Goal: Task Accomplishment & Management: Manage account settings

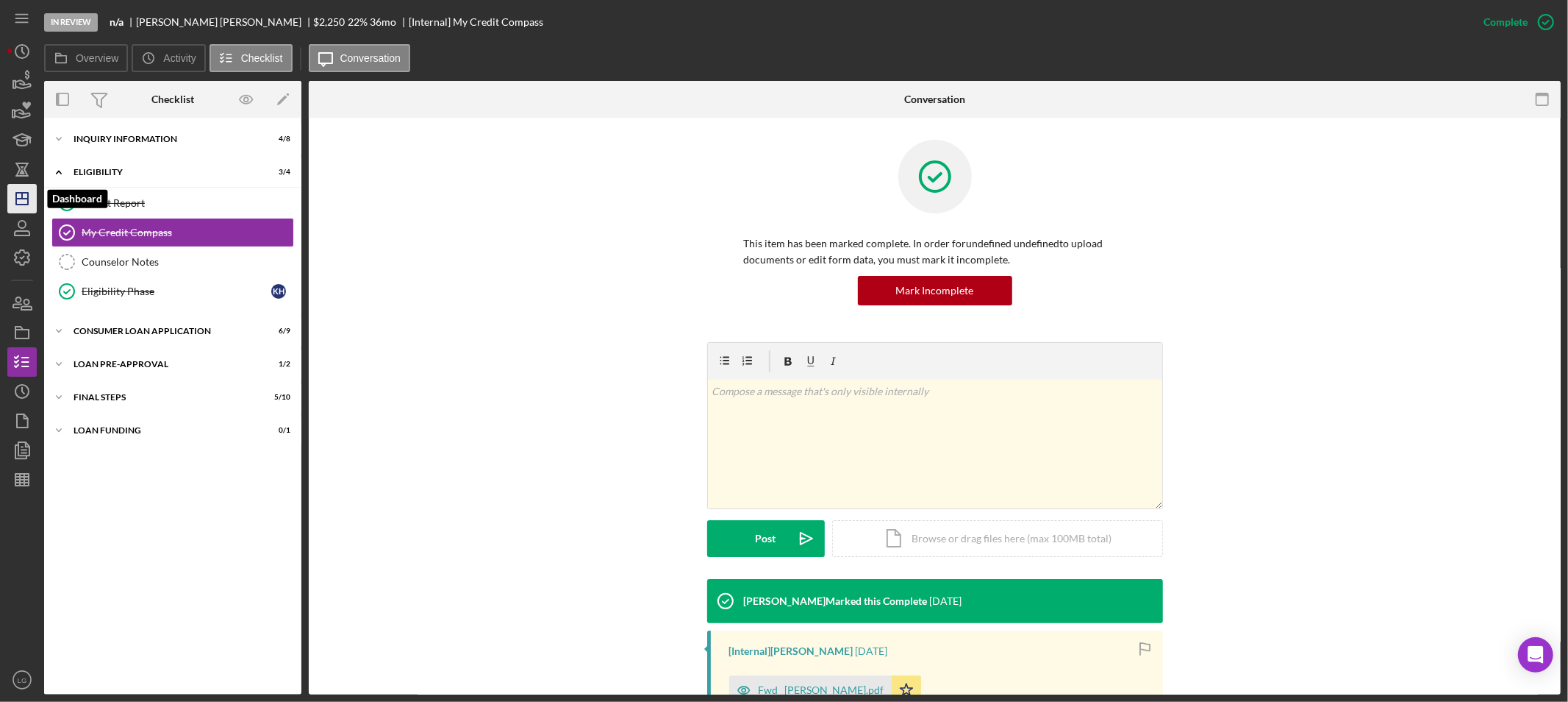
click at [16, 196] on polygon "button" at bounding box center [22, 198] width 12 height 12
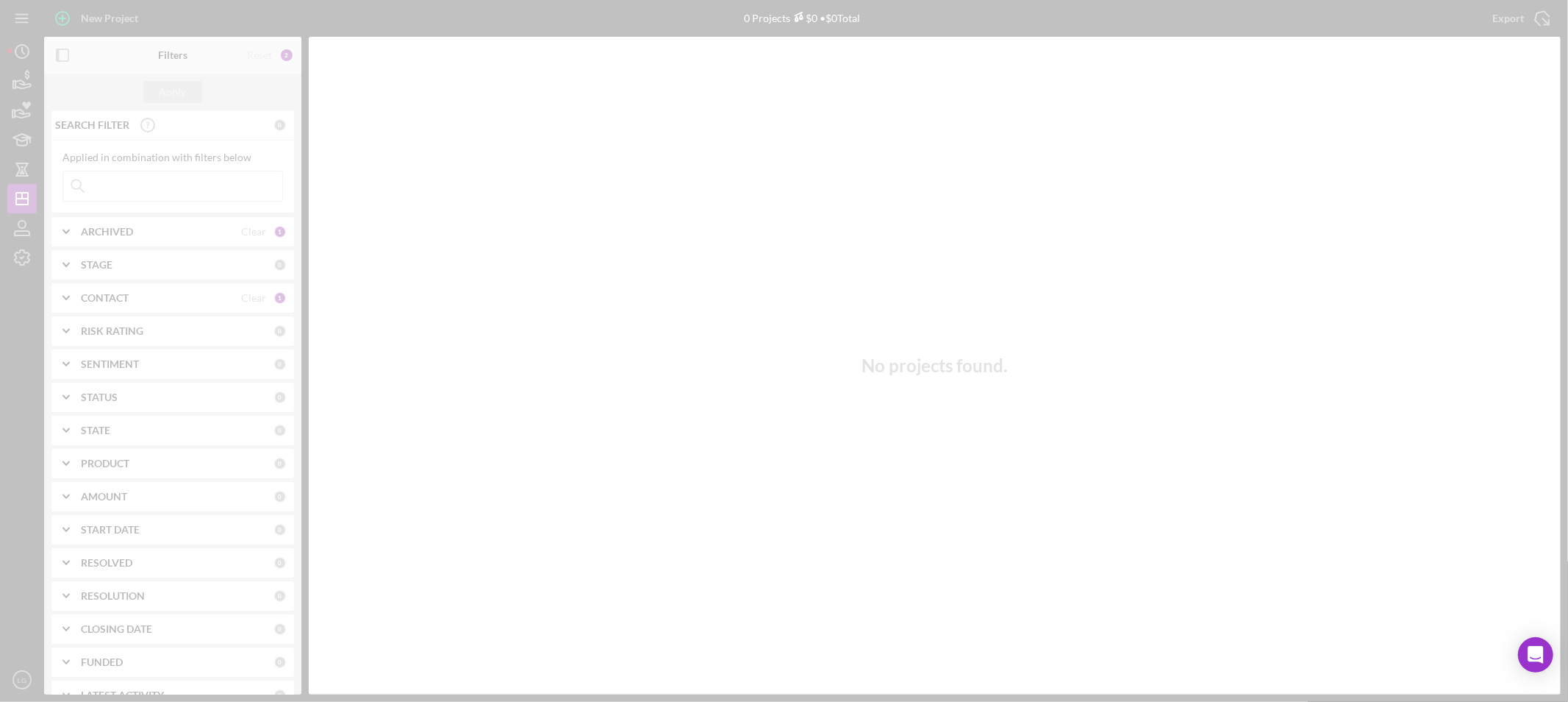
click at [17, 43] on div at bounding box center [784, 351] width 1568 height 702
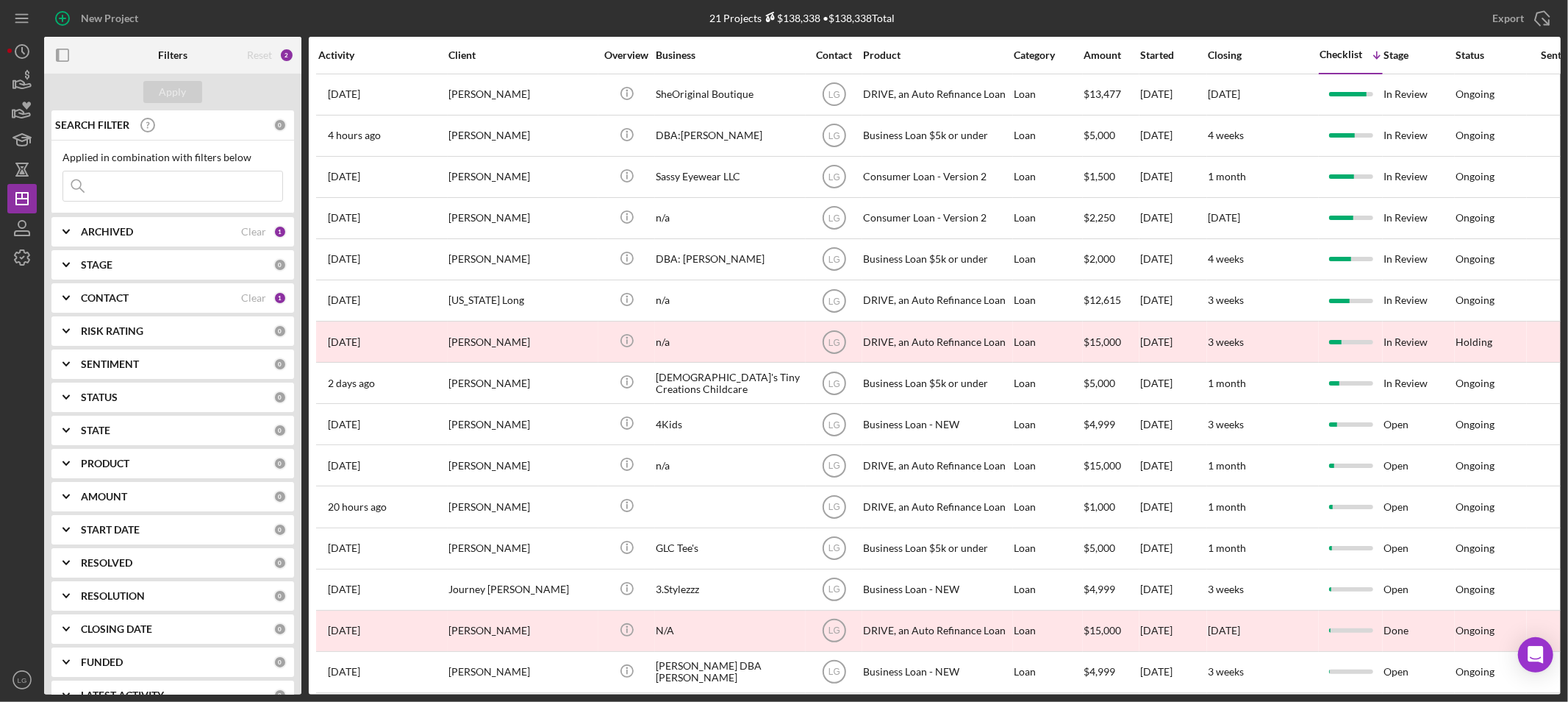
click at [373, 52] on div "Activity" at bounding box center [383, 54] width 129 height 12
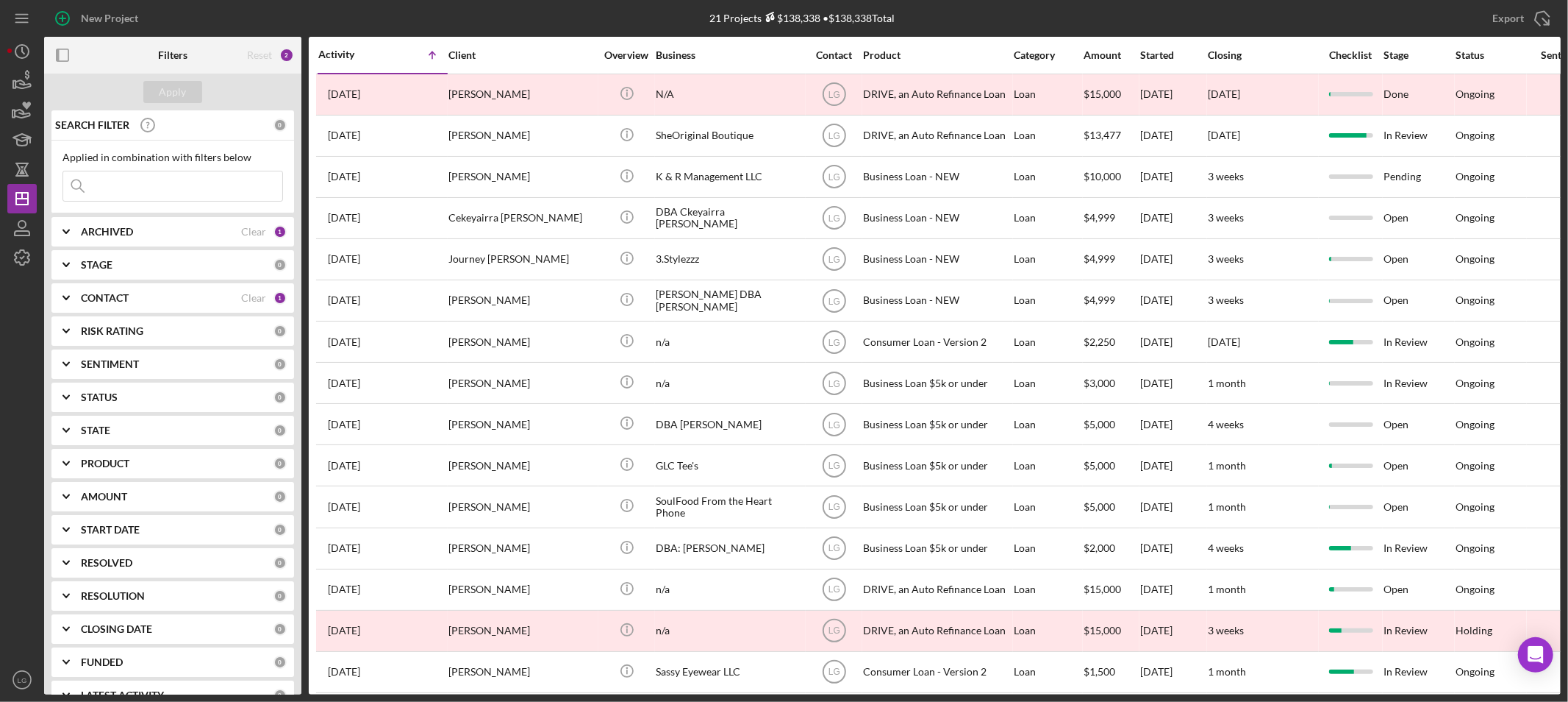
click at [355, 63] on div "Activity Icon/Table Sort Arrow" at bounding box center [383, 54] width 129 height 34
click at [351, 53] on div "Activity" at bounding box center [350, 54] width 64 height 12
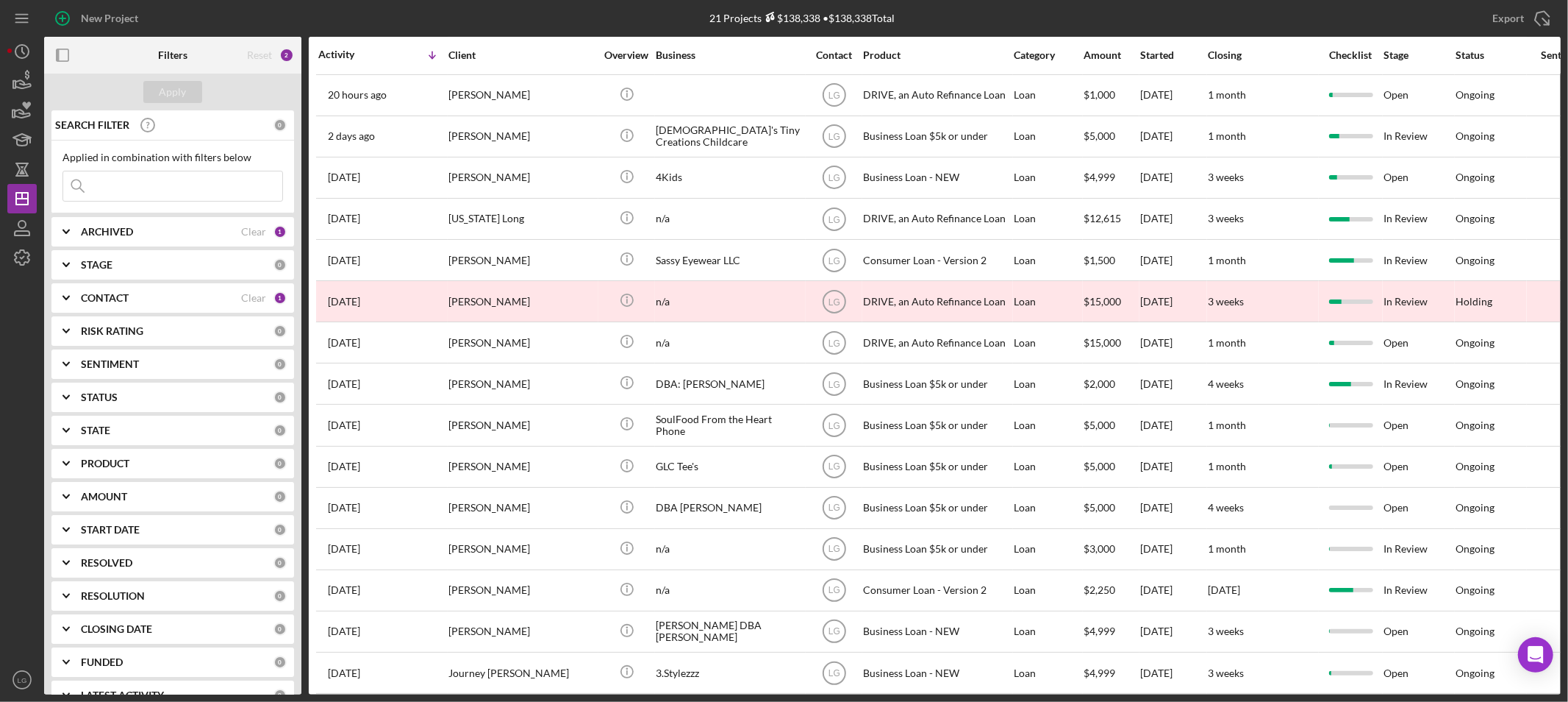
scroll to position [278, 0]
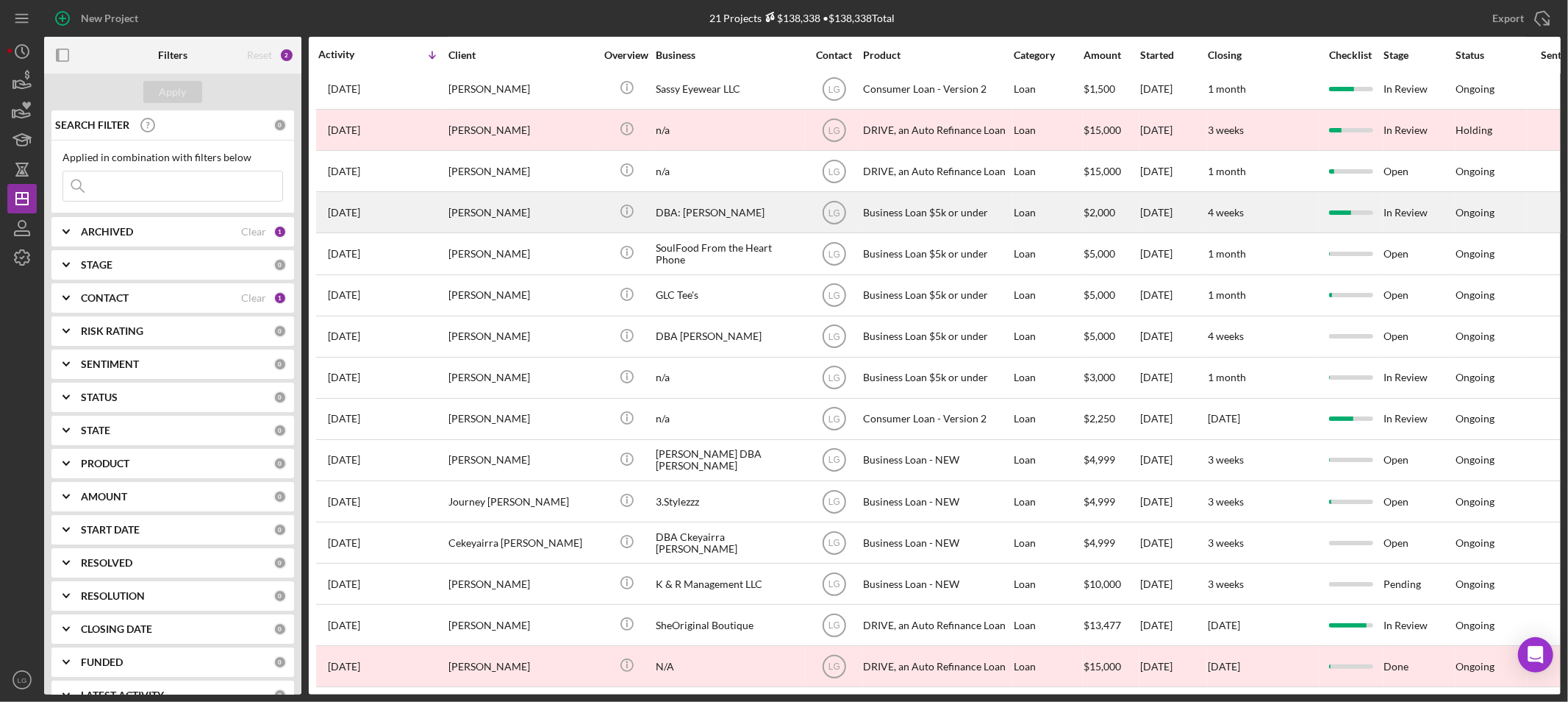
click at [521, 197] on div "[PERSON_NAME]" at bounding box center [521, 212] width 147 height 39
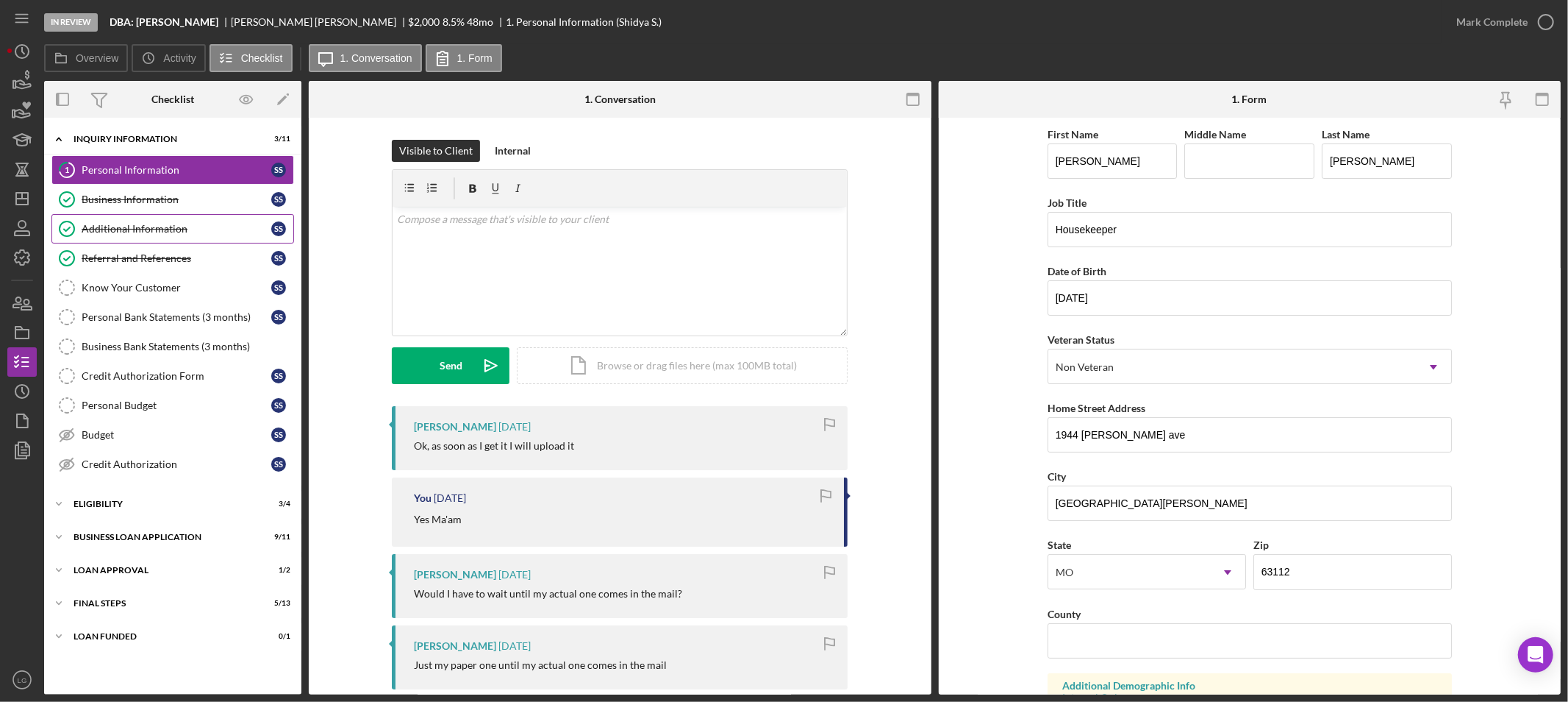
drag, startPoint x: 120, startPoint y: 210, endPoint x: 122, endPoint y: 225, distance: 15.1
click at [120, 212] on link "Business Information Business Information S S" at bounding box center [173, 199] width 243 height 29
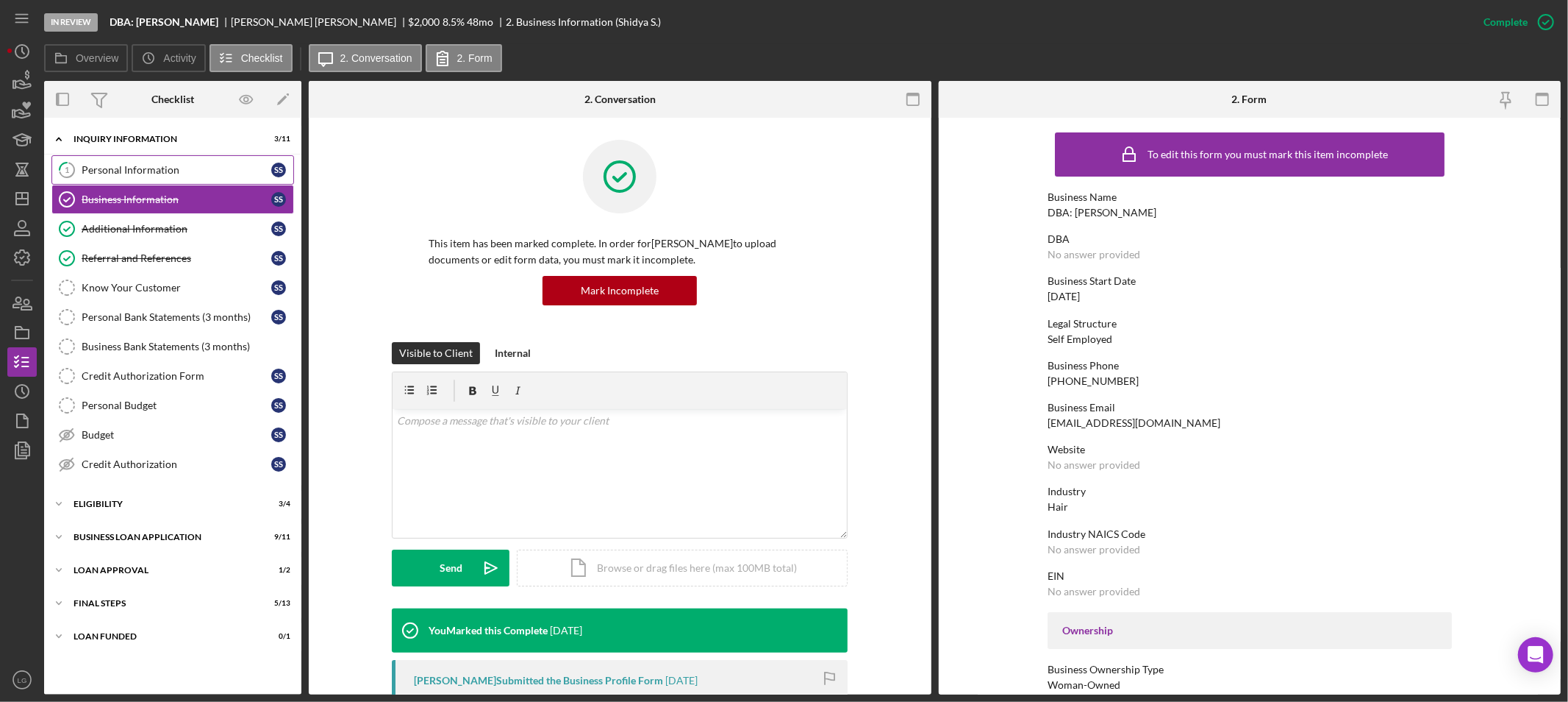
click at [192, 160] on link "1 Personal Information S S" at bounding box center [173, 169] width 243 height 29
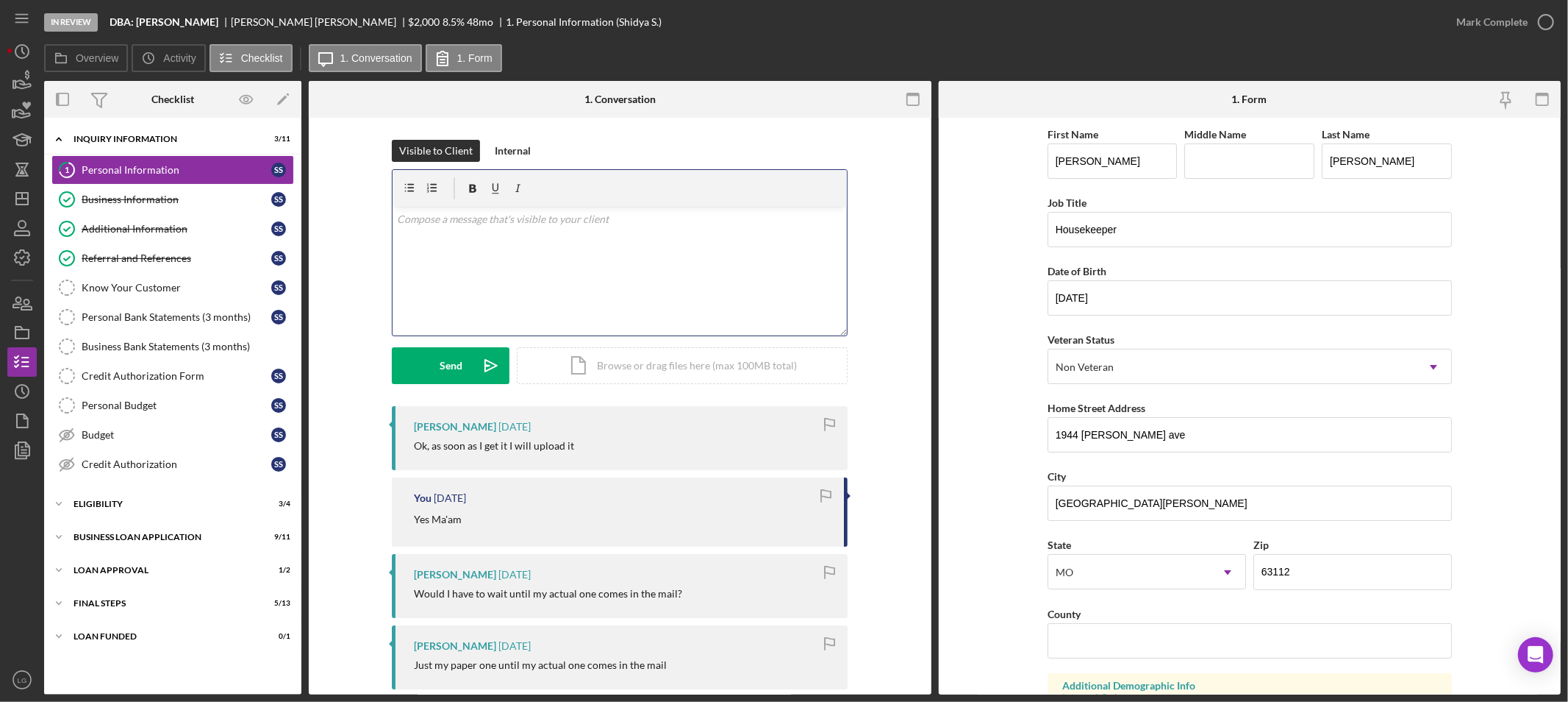
click at [641, 263] on div "v Color teal Color pink Remove color Add row above Add row below Add column bef…" at bounding box center [620, 271] width 454 height 129
click at [403, 351] on button "Send Icon/icon-invite-send" at bounding box center [451, 365] width 118 height 37
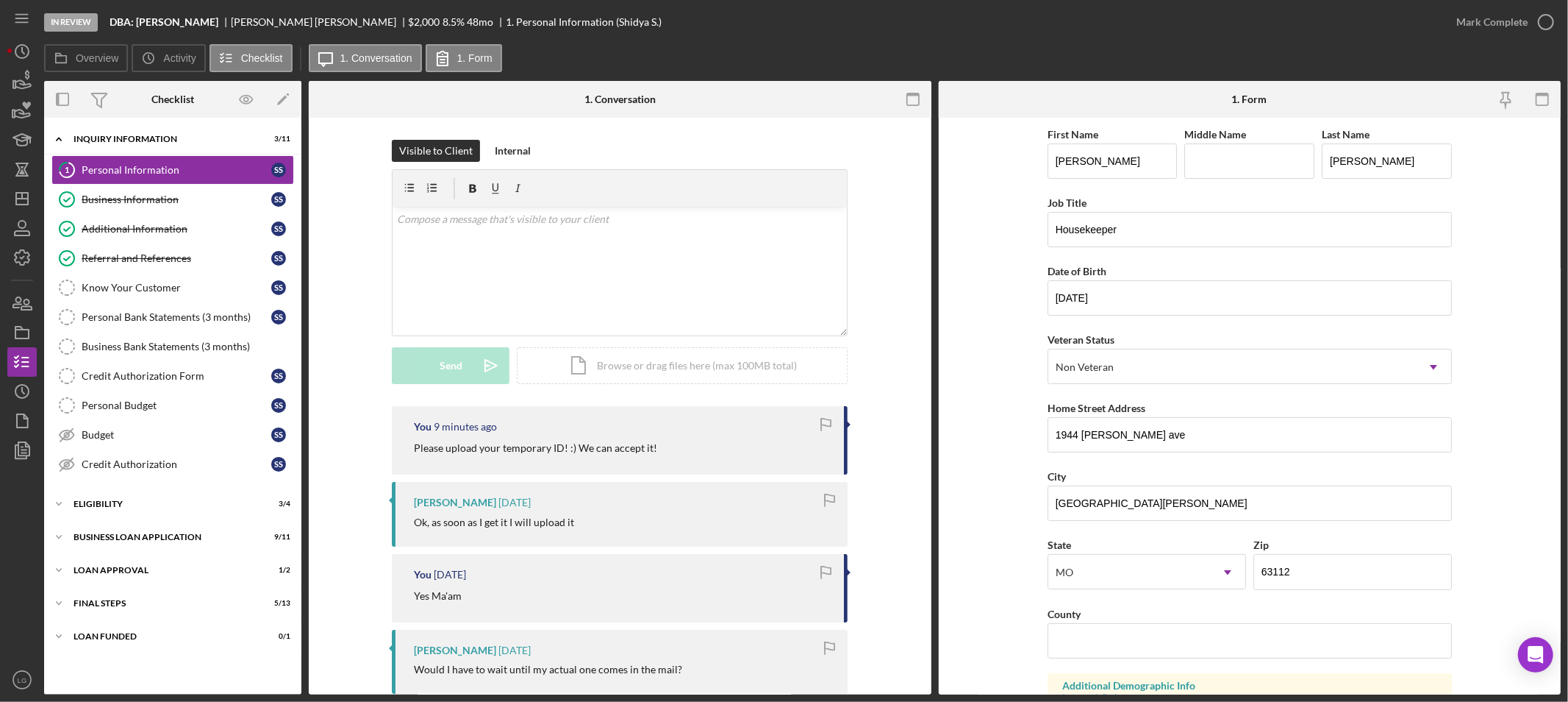
click at [5, 299] on div "In Review DBA: [PERSON_NAME] [PERSON_NAME] $2,000 8.5 % 48 mo 1. Personal Infor…" at bounding box center [784, 351] width 1568 height 702
click at [14, 303] on icon "button" at bounding box center [22, 303] width 37 height 37
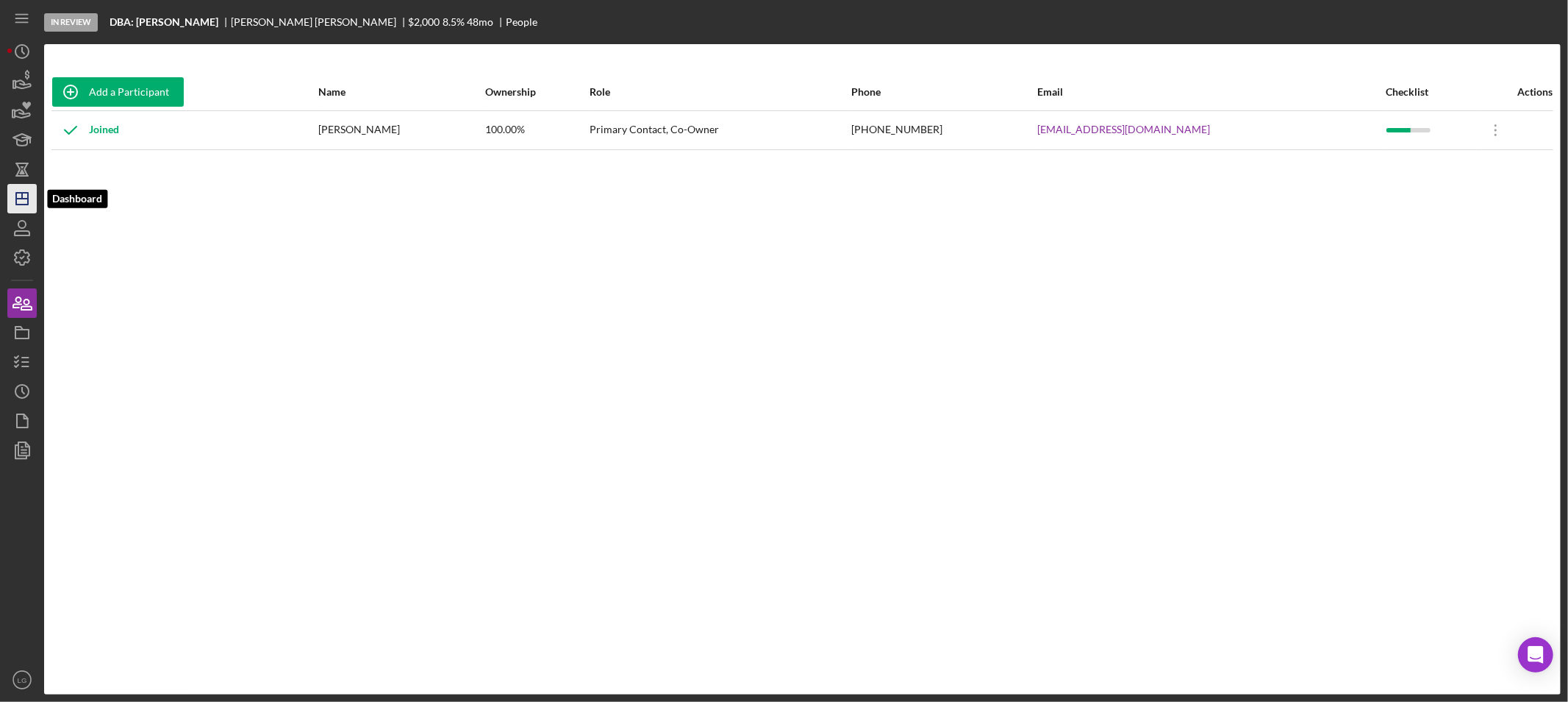
click at [24, 201] on icon "Icon/Dashboard" at bounding box center [22, 198] width 37 height 37
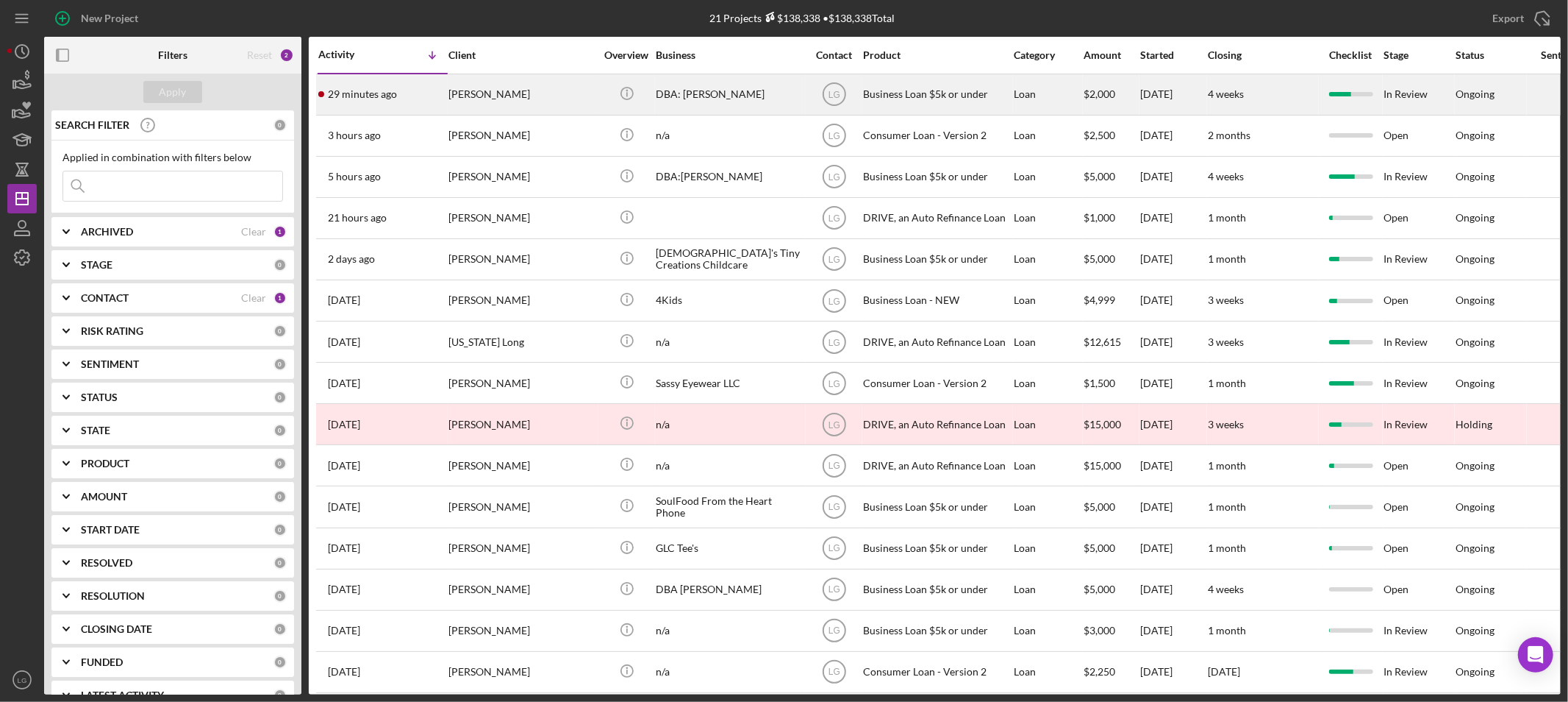
click at [370, 78] on div "29 minutes ago [PERSON_NAME]" at bounding box center [383, 94] width 129 height 39
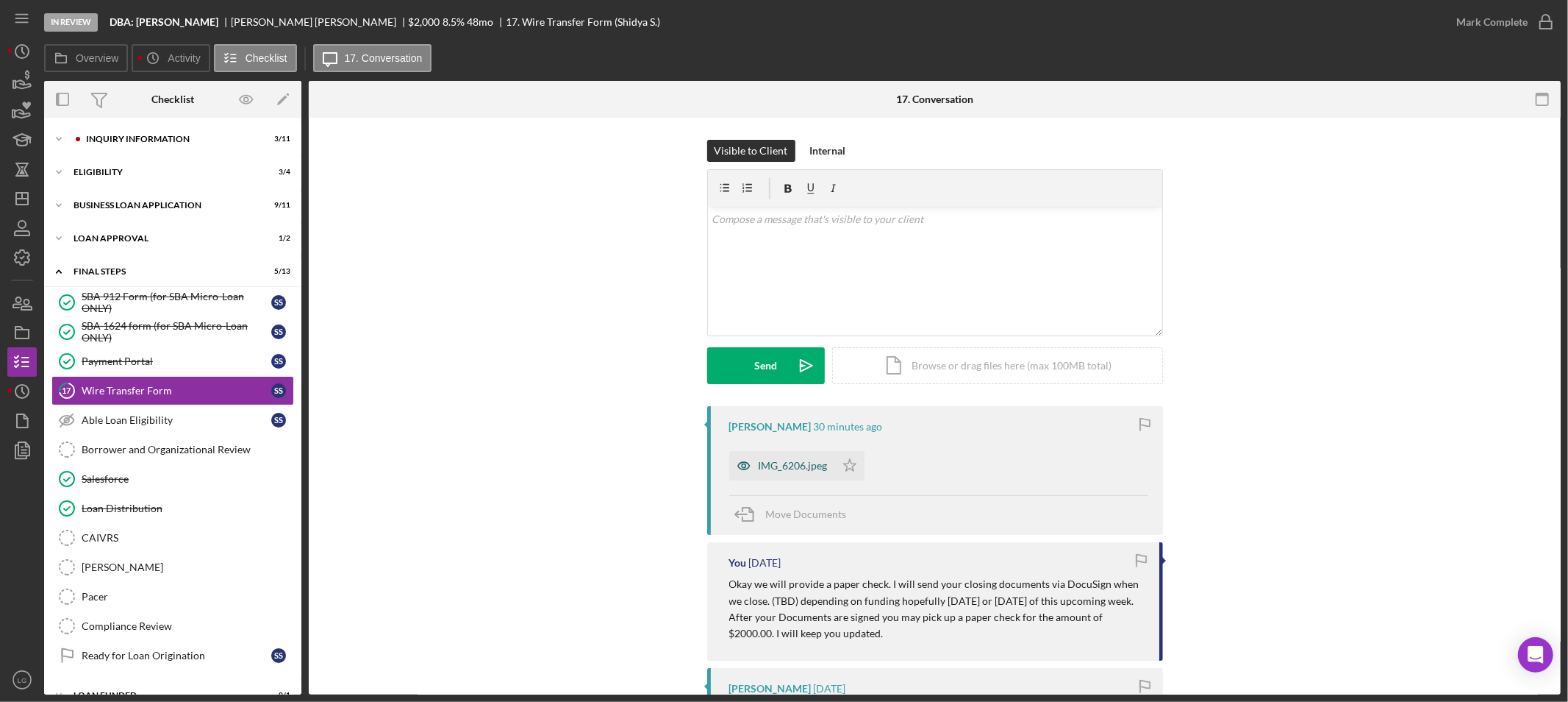
click at [792, 453] on div "IMG_6206.jpeg" at bounding box center [781, 466] width 106 height 29
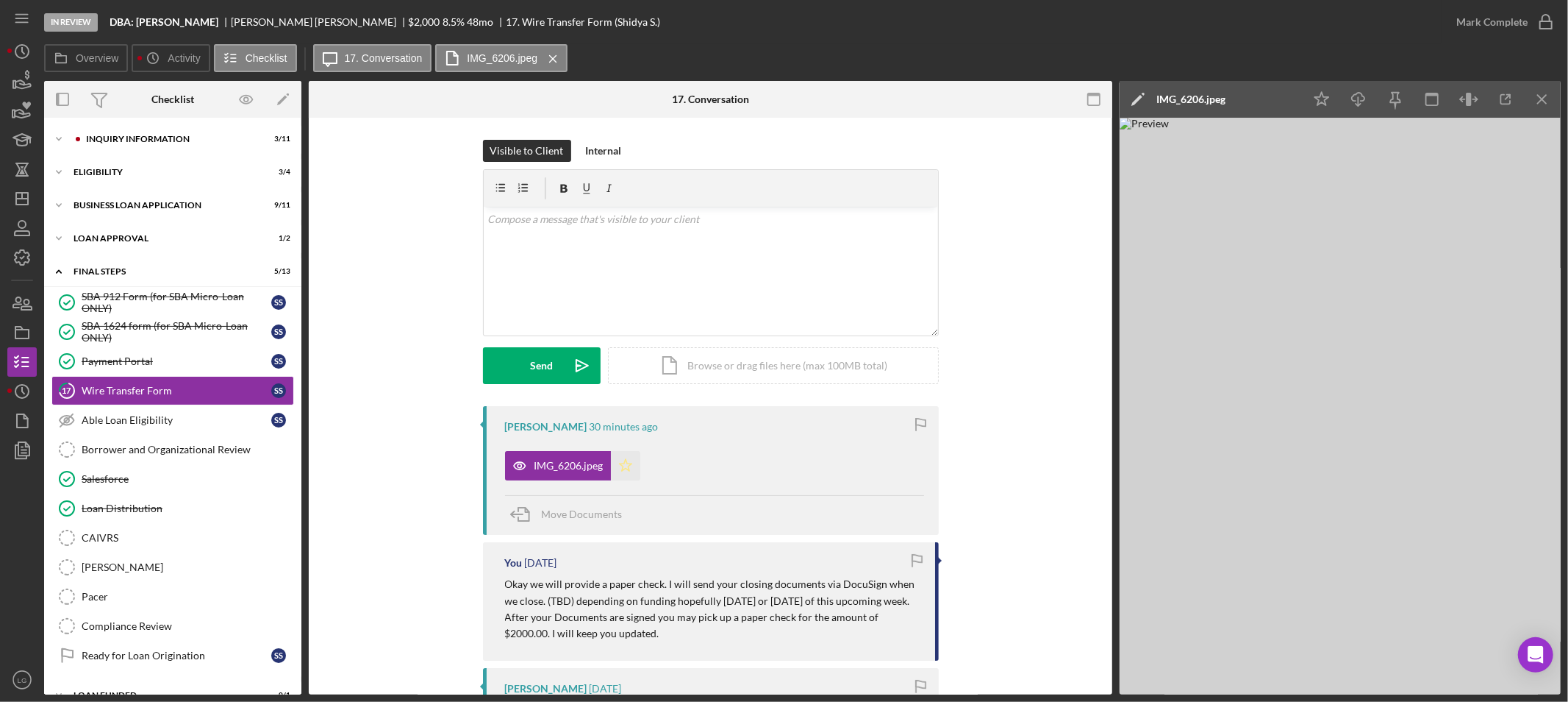
click at [622, 471] on icon "Icon/Star" at bounding box center [626, 466] width 29 height 29
click at [545, 518] on span "Move Documents" at bounding box center [581, 514] width 81 height 13
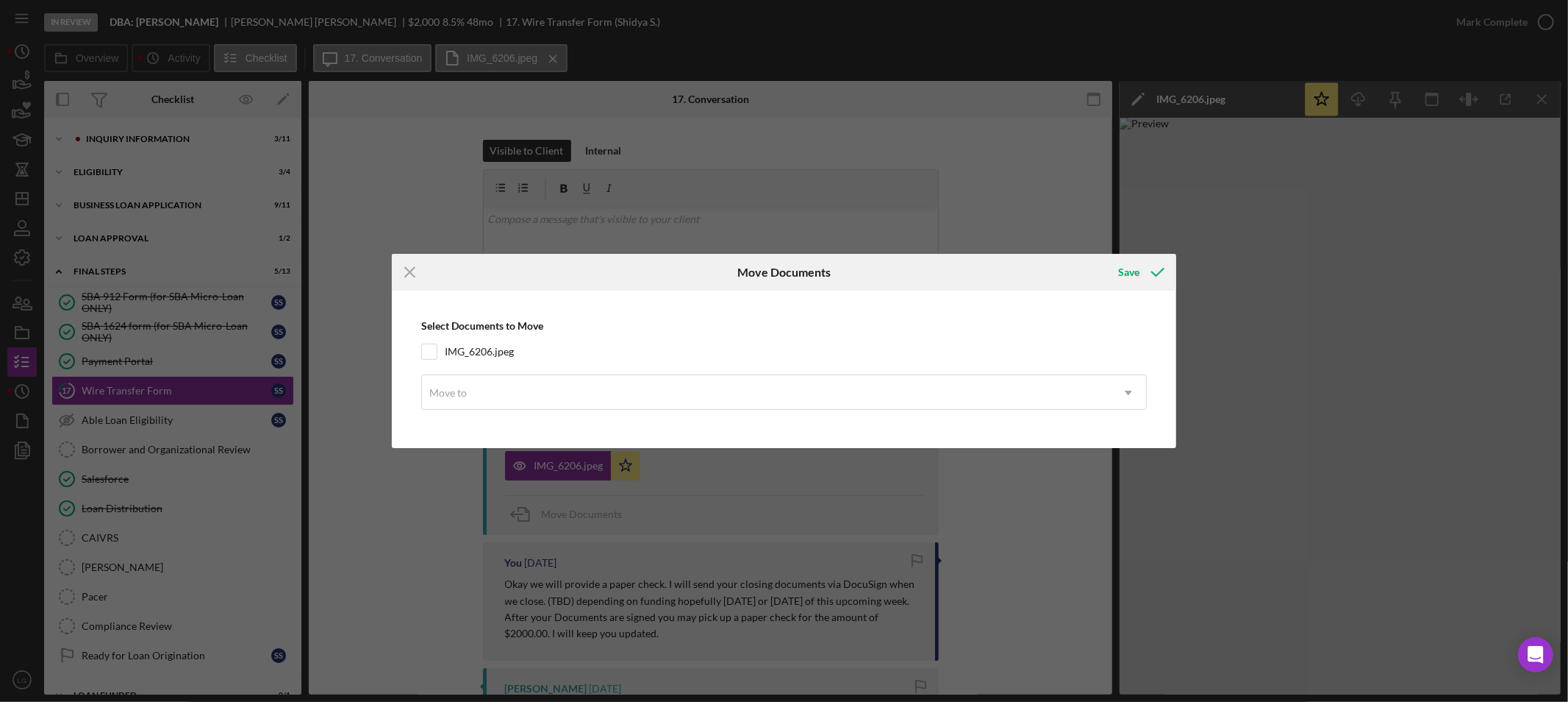
click at [312, 233] on div "Icon/Menu Close Move Documents Save Select Documents to Move IMG_6206.jpeg Move…" at bounding box center [784, 351] width 1568 height 702
click at [400, 274] on icon "Icon/Menu Close" at bounding box center [410, 272] width 37 height 37
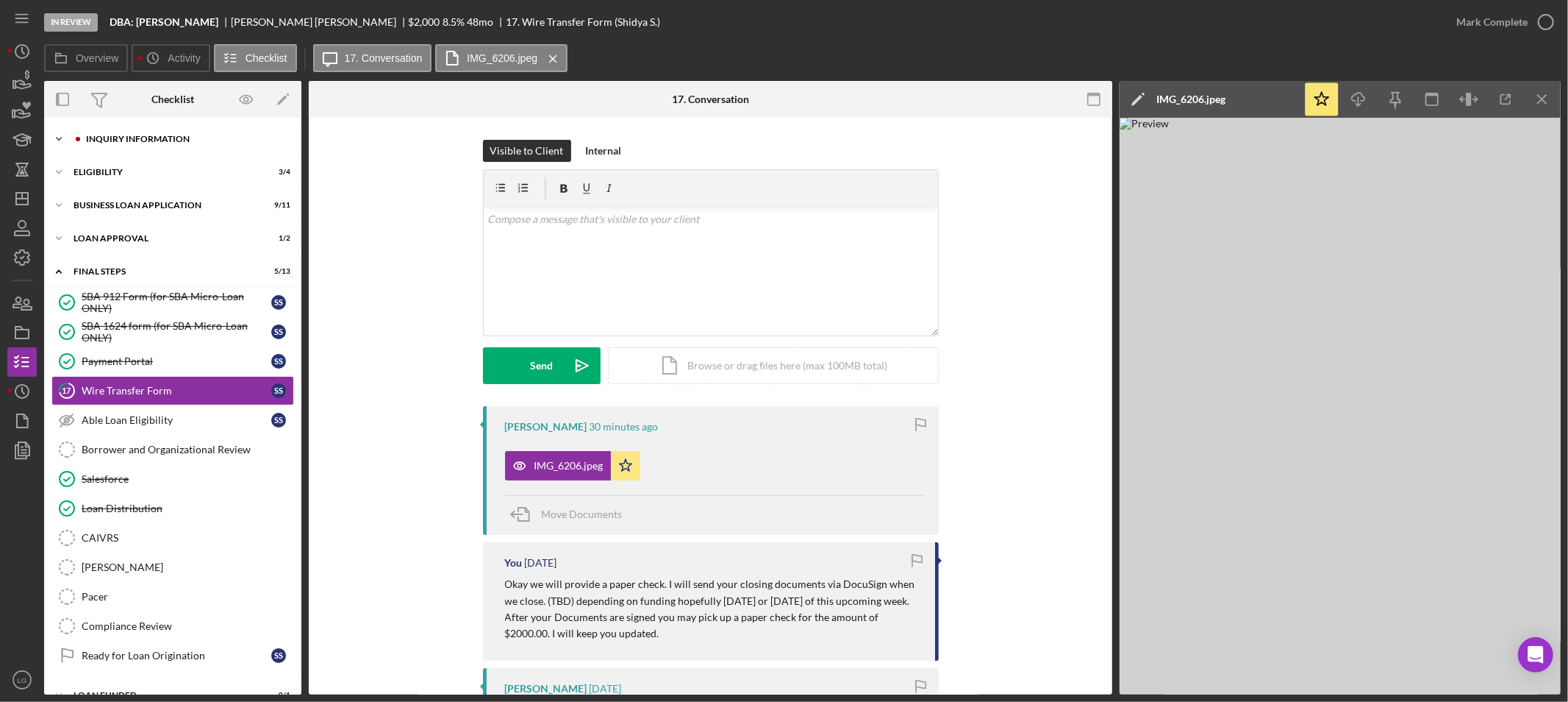
click at [196, 142] on div "INQUIRY INFORMATION" at bounding box center [185, 139] width 197 height 9
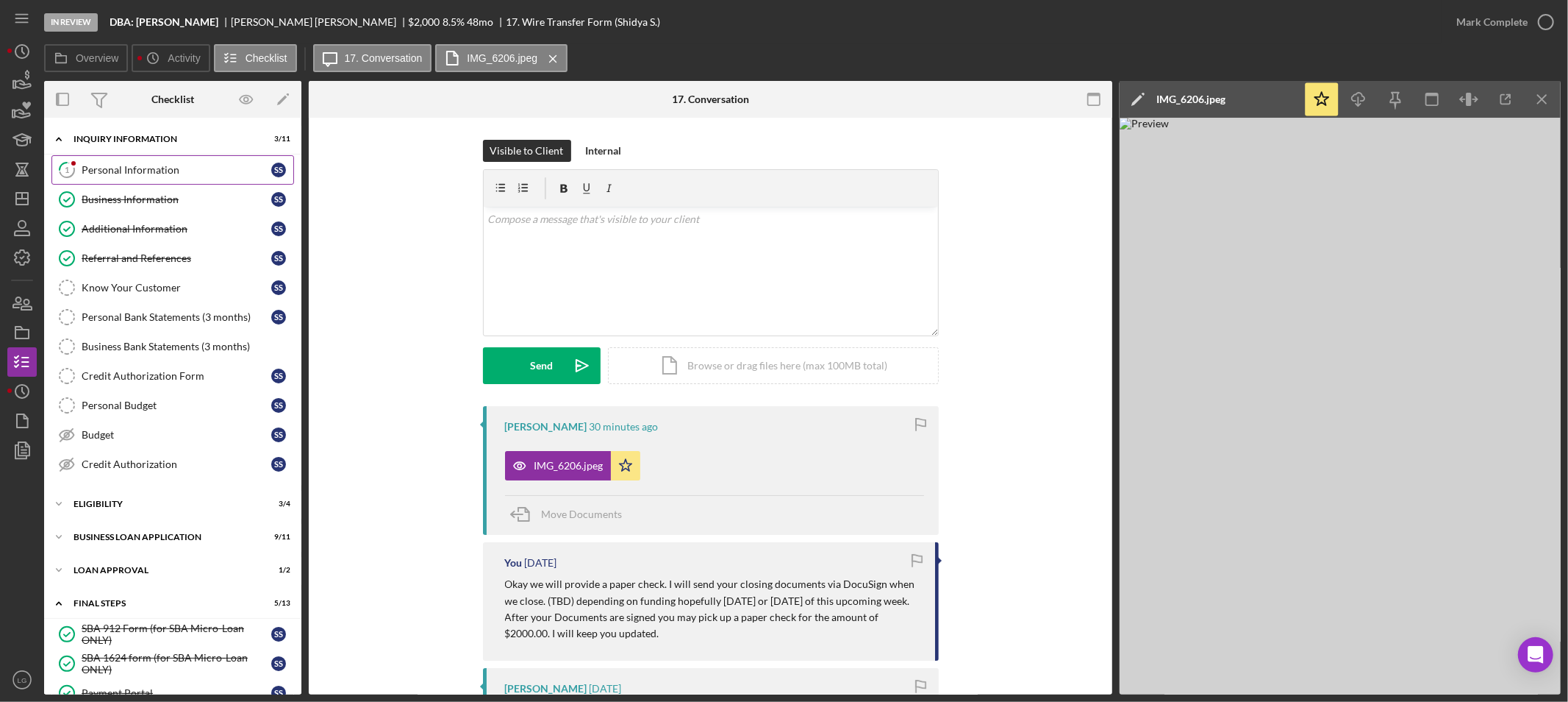
click at [149, 173] on div "Personal Information" at bounding box center [176, 169] width 189 height 12
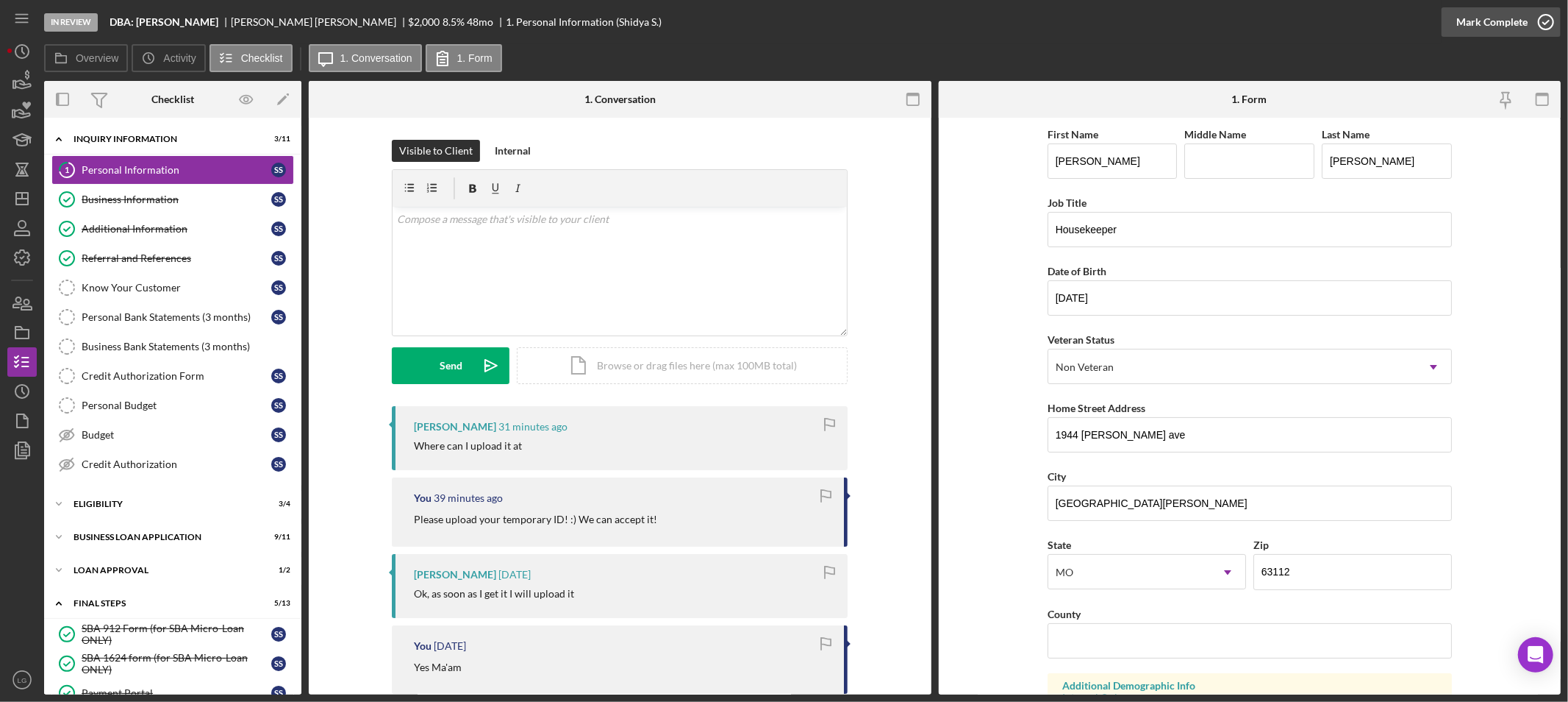
click at [1475, 8] on div "Mark Complete" at bounding box center [1491, 22] width 72 height 29
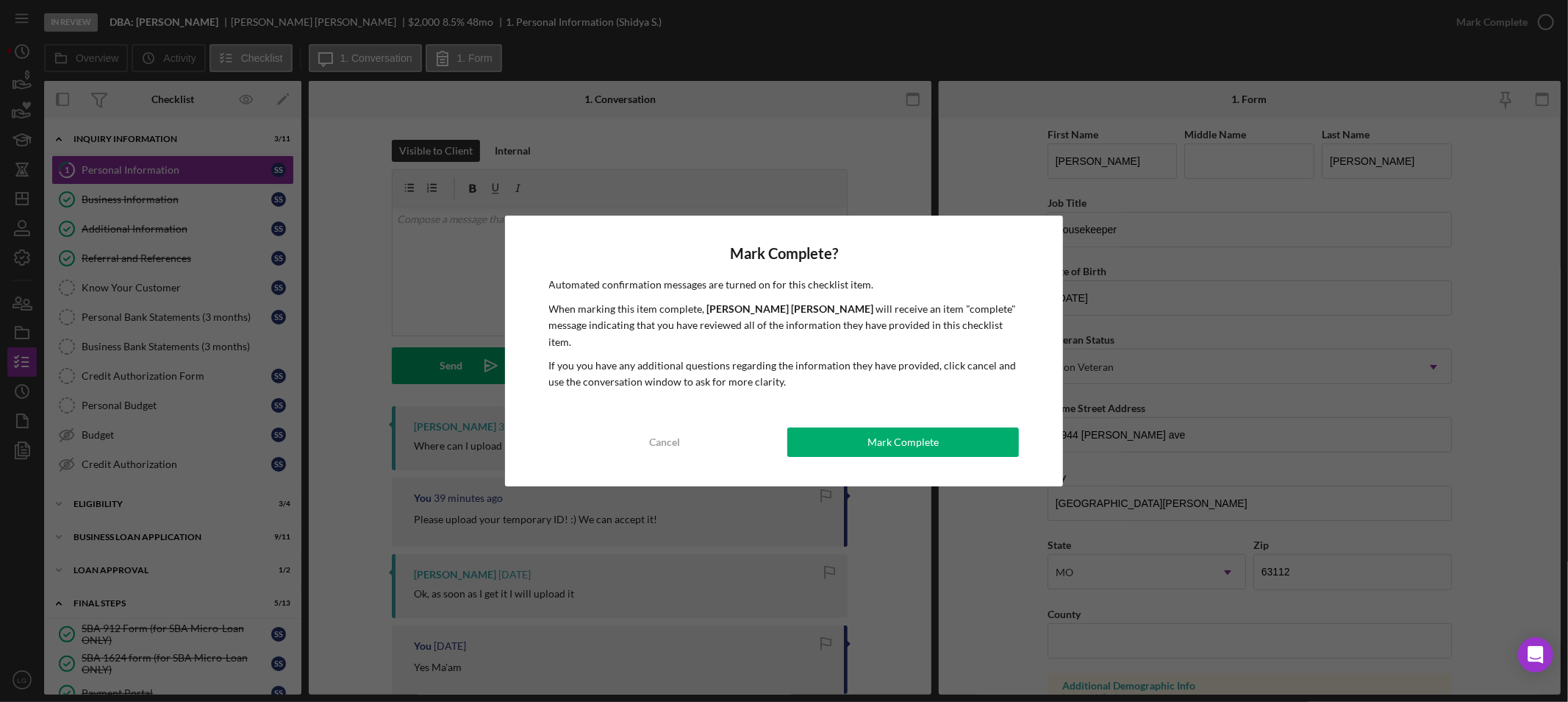
click at [917, 428] on div "Mark Complete" at bounding box center [903, 442] width 72 height 29
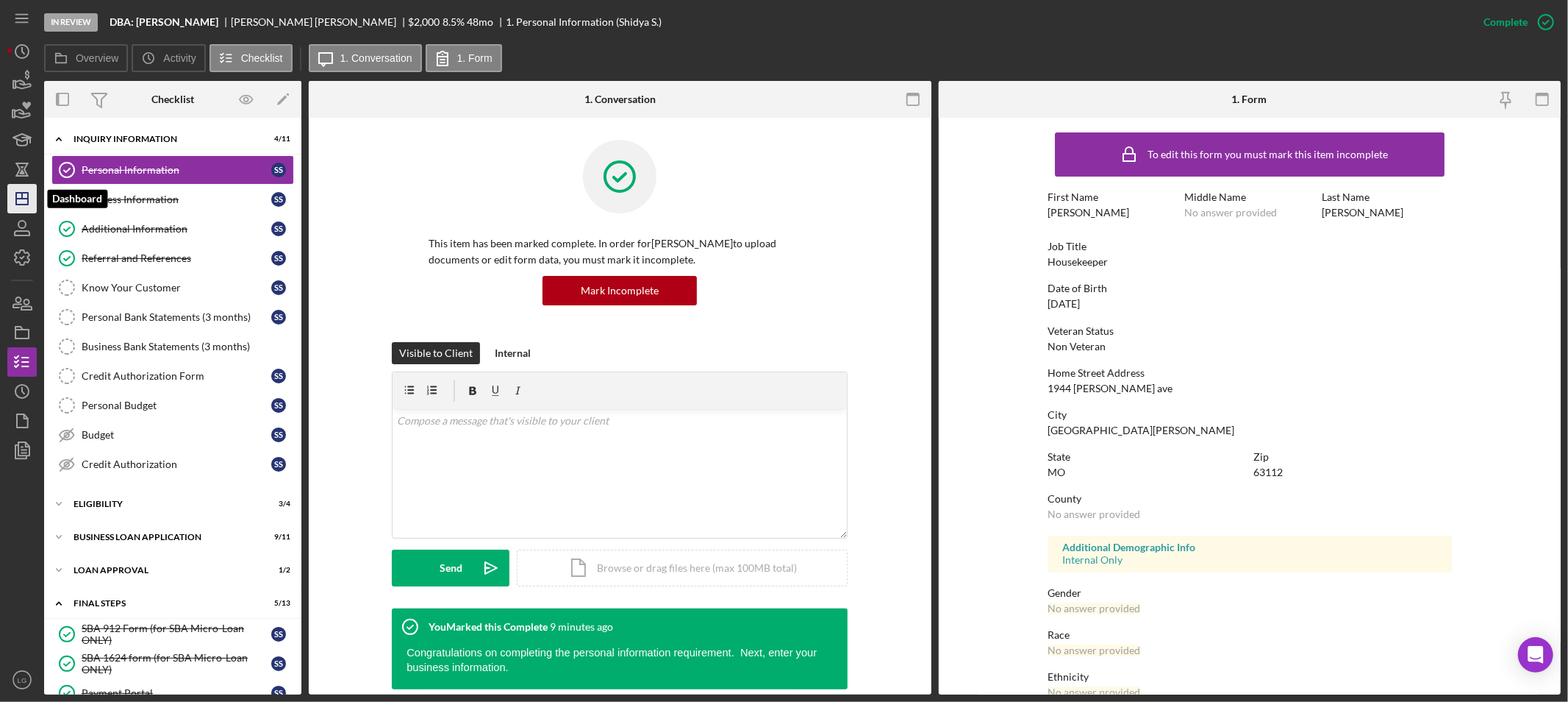
click at [18, 196] on icon "Icon/Dashboard" at bounding box center [22, 198] width 37 height 37
